Goal: Check status: Check status

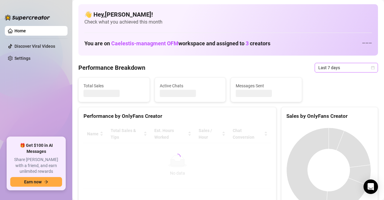
click at [343, 63] on div "Last 7 days" at bounding box center [346, 68] width 63 height 10
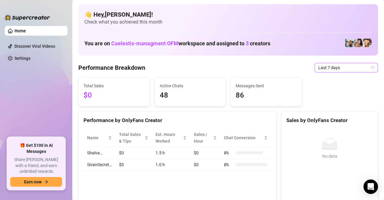
click at [321, 66] on span "Last 7 days" at bounding box center [347, 67] width 56 height 9
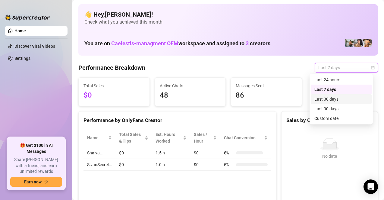
click at [334, 97] on div "Last 30 days" at bounding box center [342, 99] width 54 height 7
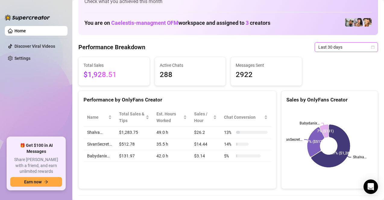
scroll to position [51, 0]
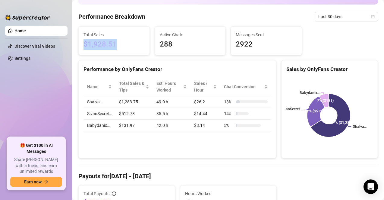
drag, startPoint x: 78, startPoint y: 48, endPoint x: 114, endPoint y: 52, distance: 35.9
click at [114, 52] on div "Total Sales $1,928.51" at bounding box center [114, 40] width 72 height 29
click at [112, 52] on div "Total Sales $1,928.51" at bounding box center [114, 41] width 71 height 28
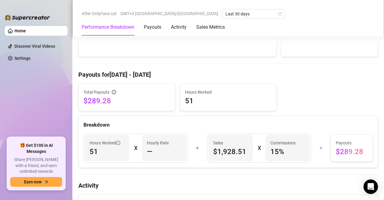
scroll to position [149, 0]
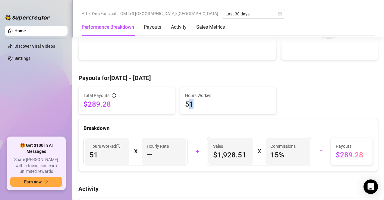
drag, startPoint x: 193, startPoint y: 102, endPoint x: 189, endPoint y: 102, distance: 3.9
click at [189, 102] on span "51" at bounding box center [228, 104] width 87 height 10
click at [185, 96] on span "Hours Worked" at bounding box center [228, 95] width 87 height 7
drag, startPoint x: 112, startPoint y: 106, endPoint x: 84, endPoint y: 102, distance: 28.1
click at [84, 102] on span "$289.28" at bounding box center [127, 104] width 87 height 10
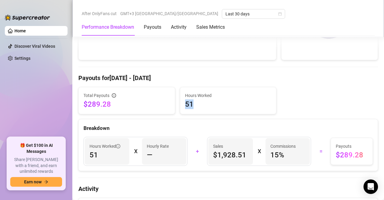
drag, startPoint x: 196, startPoint y: 107, endPoint x: 179, endPoint y: 104, distance: 17.4
click at [180, 104] on div "Hours Worked 51" at bounding box center [228, 100] width 96 height 27
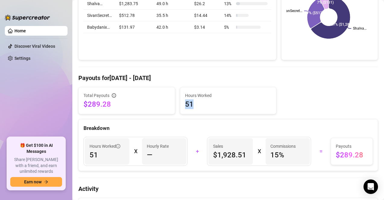
scroll to position [0, 0]
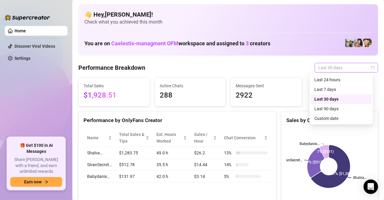
click at [333, 64] on span "Last 30 days" at bounding box center [347, 67] width 56 height 9
click at [326, 117] on div "Custom date" at bounding box center [342, 118] width 54 height 7
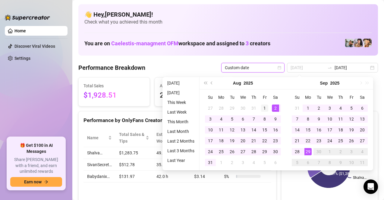
type input "[DATE]"
click at [268, 108] on div "1" at bounding box center [264, 107] width 7 height 7
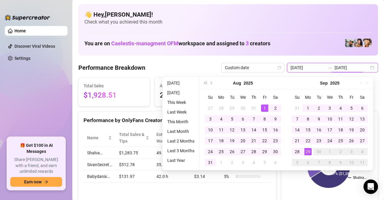
type input "[DATE]"
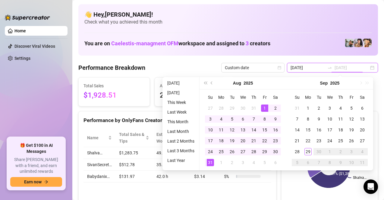
type input "[DATE]"
click at [213, 160] on div "31" at bounding box center [210, 162] width 7 height 7
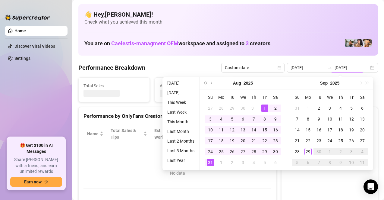
type input "[DATE]"
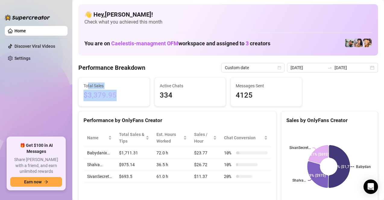
drag, startPoint x: 119, startPoint y: 91, endPoint x: 88, endPoint y: 87, distance: 31.5
click at [88, 87] on div "Total Sales $3,379.95" at bounding box center [114, 91] width 61 height 19
click at [87, 97] on span "$3,379.95" at bounding box center [114, 95] width 61 height 11
drag, startPoint x: 84, startPoint y: 99, endPoint x: 101, endPoint y: 105, distance: 18.2
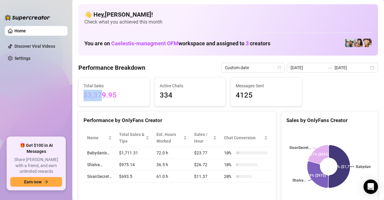
click at [101, 105] on div "Total Sales $3,379.95" at bounding box center [114, 92] width 71 height 28
drag, startPoint x: 115, startPoint y: 98, endPoint x: 118, endPoint y: 88, distance: 10.3
click at [118, 89] on div "Total Sales $3,379.95" at bounding box center [114, 91] width 61 height 19
click at [116, 88] on span "Total Sales" at bounding box center [114, 85] width 61 height 7
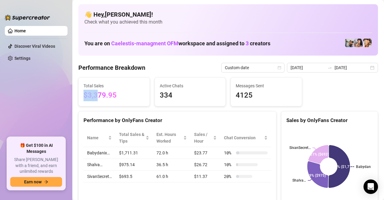
drag, startPoint x: 99, startPoint y: 94, endPoint x: 78, endPoint y: 97, distance: 20.8
click at [78, 97] on div "Total Sales $3,379.95" at bounding box center [114, 91] width 72 height 29
click at [85, 97] on span "$3,379.95" at bounding box center [114, 95] width 61 height 11
drag, startPoint x: 113, startPoint y: 97, endPoint x: 87, endPoint y: 106, distance: 27.8
click at [87, 106] on div "Total Sales $3,379.95" at bounding box center [114, 91] width 72 height 29
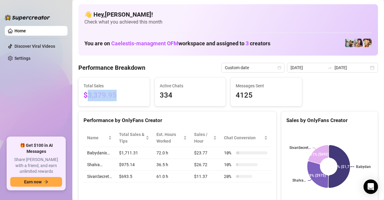
click at [110, 106] on div "Total Sales $3,379.95" at bounding box center [114, 91] width 72 height 29
click at [136, 98] on span "$3,379.95" at bounding box center [114, 95] width 61 height 11
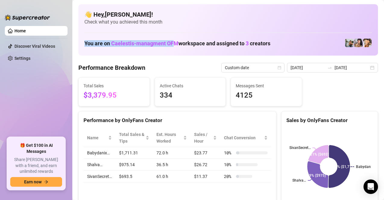
drag, startPoint x: 85, startPoint y: 44, endPoint x: 174, endPoint y: 45, distance: 88.7
click at [174, 45] on h1 "You are on Caelestis-managment OFM workspace and assigned to 3 creators" at bounding box center [178, 43] width 186 height 7
click at [179, 42] on h1 "You are on Caelestis-managment OFM workspace and assigned to 3 creators" at bounding box center [178, 43] width 186 height 7
drag, startPoint x: 112, startPoint y: 42, endPoint x: 179, endPoint y: 49, distance: 67.1
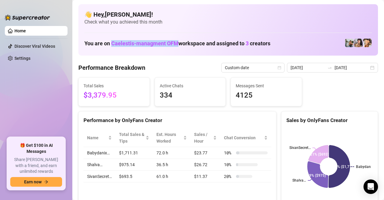
click at [179, 49] on div "You are on Caelestis-managment OFM workspace and assigned to 3 creators" at bounding box center [229, 43] width 288 height 13
drag, startPoint x: 246, startPoint y: 43, endPoint x: 252, endPoint y: 46, distance: 5.9
click at [252, 46] on h1 "You are on Caelestis-managment OFM workspace and assigned to 3 creators" at bounding box center [178, 43] width 186 height 7
click at [249, 47] on div "You are on Caelestis-managment OFM workspace and assigned to 3 creators" at bounding box center [229, 43] width 288 height 13
click at [178, 44] on span "Caelestis-managment OFM" at bounding box center [144, 43] width 67 height 6
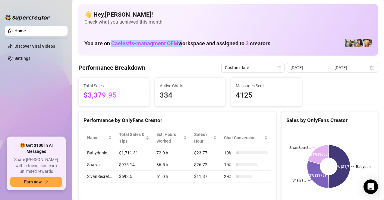
drag, startPoint x: 177, startPoint y: 44, endPoint x: 113, endPoint y: 49, distance: 65.0
click at [113, 49] on div "You are on Caelestis-managment OFM workspace and assigned to 3 creators" at bounding box center [229, 43] width 288 height 13
drag, startPoint x: 112, startPoint y: 46, endPoint x: 177, endPoint y: 43, distance: 65.5
click at [177, 43] on span "Caelestis-managment OFM" at bounding box center [144, 43] width 67 height 6
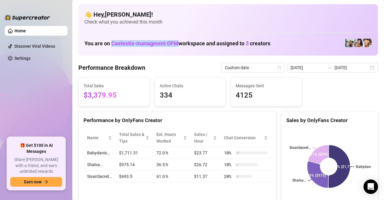
click at [167, 47] on div "You are on Caelestis-managment OFM workspace and assigned to 3 creators" at bounding box center [229, 43] width 288 height 13
drag, startPoint x: 113, startPoint y: 45, endPoint x: 179, endPoint y: 53, distance: 66.8
click at [179, 53] on div "👋 Hey, [PERSON_NAME] ! Check what you achieved this month You are on Caelestis-…" at bounding box center [228, 29] width 300 height 51
click at [179, 46] on h1 "You are on Caelestis-managment OFM workspace and assigned to 3 creators" at bounding box center [178, 43] width 186 height 7
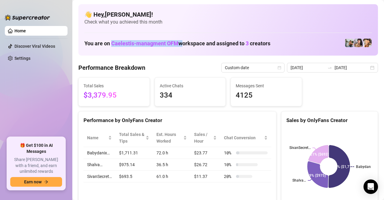
click at [178, 46] on h1 "You are on Caelestis-managment OFM workspace and assigned to 3 creators" at bounding box center [178, 43] width 186 height 7
click at [177, 49] on div "You are on Caelestis-managment OFM workspace and assigned to 3 creators" at bounding box center [229, 43] width 288 height 13
drag, startPoint x: 178, startPoint y: 44, endPoint x: 114, endPoint y: 54, distance: 64.7
click at [114, 54] on div "👋 Hey, [PERSON_NAME] ! Check what you achieved this month You are on Caelestis-…" at bounding box center [228, 29] width 300 height 51
click at [133, 65] on Breakdown "Performance Breakdown" at bounding box center [111, 67] width 67 height 8
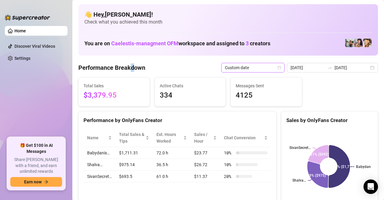
click at [266, 69] on span "Custom date" at bounding box center [253, 67] width 56 height 9
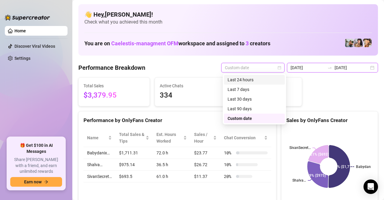
click at [295, 69] on input "[DATE]" at bounding box center [308, 67] width 34 height 7
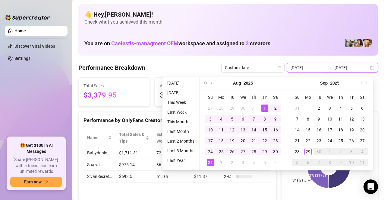
type input "[DATE]"
click at [265, 109] on div "1" at bounding box center [264, 107] width 7 height 7
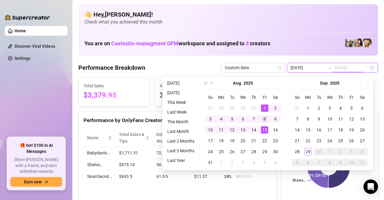
type input "[DATE]"
click at [266, 122] on div "8" at bounding box center [264, 118] width 7 height 7
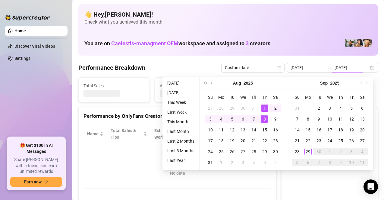
type input "[DATE]"
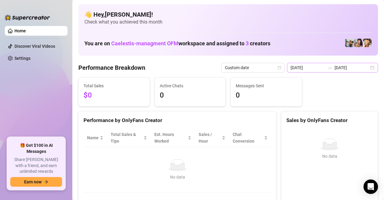
click at [317, 72] on div "[DATE] [DATE]" at bounding box center [332, 68] width 91 height 10
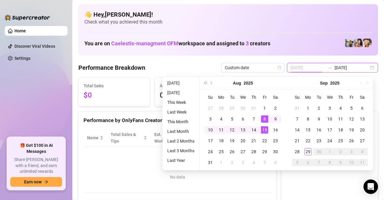
type input "[DATE]"
click at [263, 129] on div "15" at bounding box center [264, 129] width 7 height 7
type input "[DATE]"
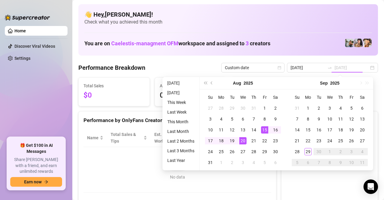
click at [243, 141] on div "20" at bounding box center [243, 140] width 7 height 7
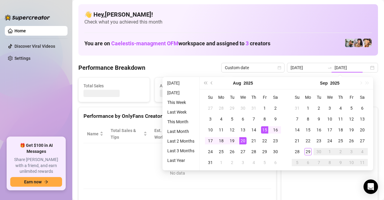
type input "[DATE]"
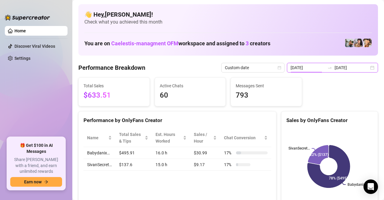
click at [321, 65] on input "[DATE]" at bounding box center [308, 67] width 34 height 7
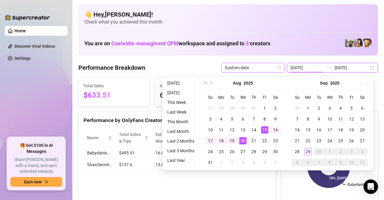
click at [282, 68] on icon "calendar" at bounding box center [280, 68] width 4 height 4
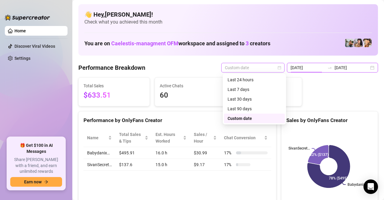
click at [282, 68] on icon "calendar" at bounding box center [280, 68] width 4 height 4
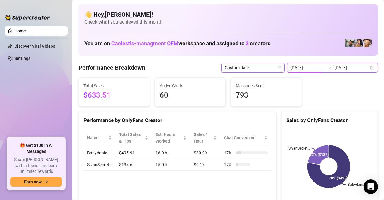
click at [281, 69] on icon "calendar" at bounding box center [280, 68] width 4 height 4
click at [278, 66] on span "Custom date" at bounding box center [253, 67] width 56 height 9
click at [301, 68] on input "[DATE]" at bounding box center [308, 67] width 34 height 7
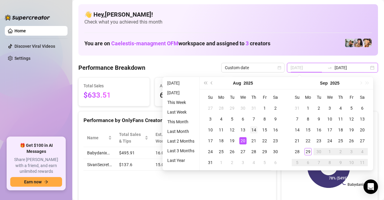
type input "[DATE]"
click at [251, 133] on div "14" at bounding box center [253, 129] width 7 height 7
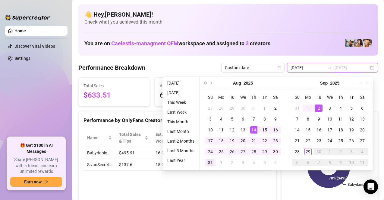
type input "[DATE]"
click at [211, 164] on div "31" at bounding box center [210, 162] width 7 height 7
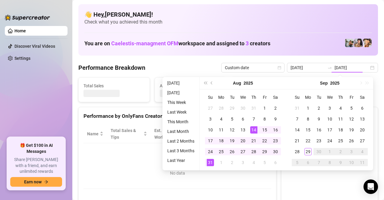
type input "[DATE]"
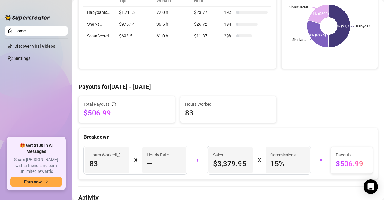
scroll to position [39, 0]
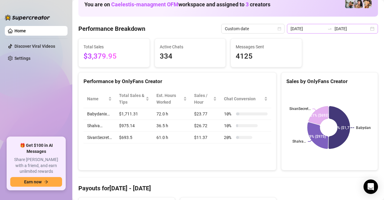
click at [367, 26] on div "[DATE] [DATE]" at bounding box center [332, 29] width 91 height 10
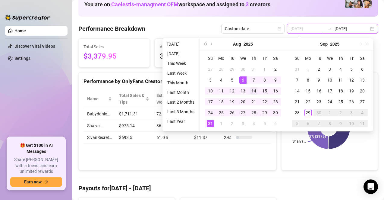
type input "[DATE]"
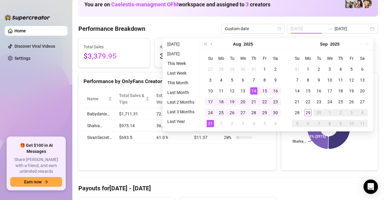
click at [252, 93] on div "14" at bounding box center [253, 90] width 7 height 7
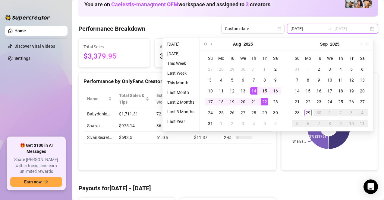
type input "[DATE]"
click at [252, 91] on div "14" at bounding box center [253, 90] width 7 height 7
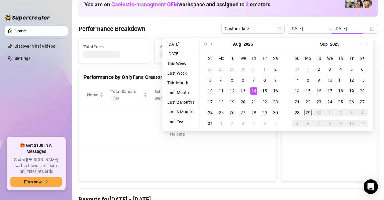
type input "[DATE]"
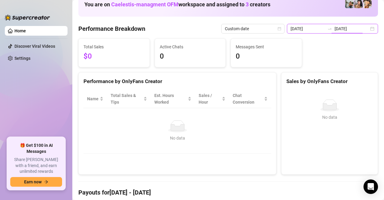
click at [348, 26] on input "[DATE]" at bounding box center [352, 28] width 34 height 7
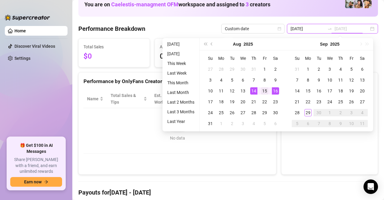
type input "[DATE]"
click at [269, 90] on td "15" at bounding box center [265, 90] width 11 height 11
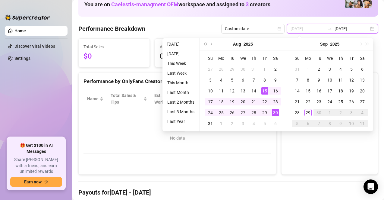
type input "[DATE]"
click at [271, 112] on td "30" at bounding box center [275, 112] width 11 height 11
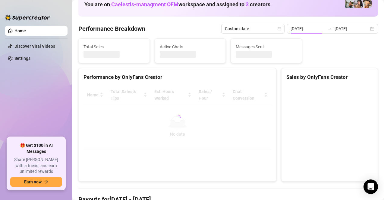
type input "[DATE]"
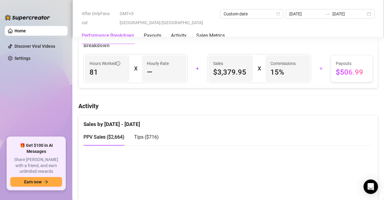
scroll to position [230, 0]
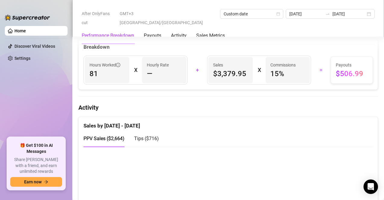
click at [374, 75] on div "Total Payouts $506.99 Hours Worked 81 Breakdown Hours Worked 81 X Hourly Rate —…" at bounding box center [228, 48] width 305 height 84
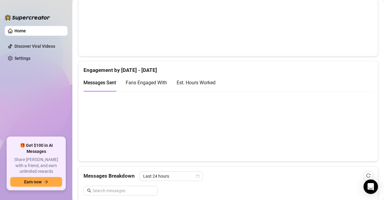
scroll to position [0, 0]
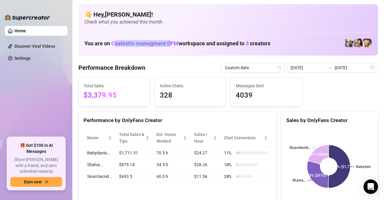
drag, startPoint x: 114, startPoint y: 41, endPoint x: 171, endPoint y: 50, distance: 57.1
click at [171, 50] on div "👋 Hey, [PERSON_NAME] ! Check what you achieved this month You are on Caelestis-…" at bounding box center [228, 29] width 300 height 51
drag, startPoint x: 180, startPoint y: 43, endPoint x: 112, endPoint y: 41, distance: 68.5
click at [112, 41] on h1 "You are on Caelestis-managment OFM workspace and assigned to 3 creators" at bounding box center [178, 43] width 186 height 7
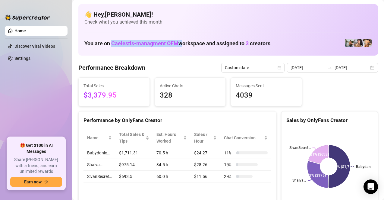
click at [112, 41] on span "Caelestis-managment OFM" at bounding box center [144, 43] width 67 height 6
click at [113, 43] on span "Caelestis-managment OFM" at bounding box center [144, 43] width 67 height 6
click at [114, 43] on span "Caelestis-managment OFM" at bounding box center [144, 43] width 67 height 6
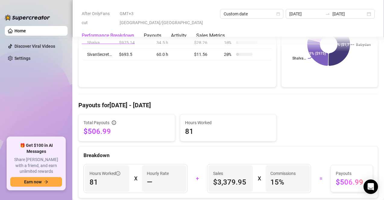
scroll to position [130, 0]
